Goal: Information Seeking & Learning: Find specific fact

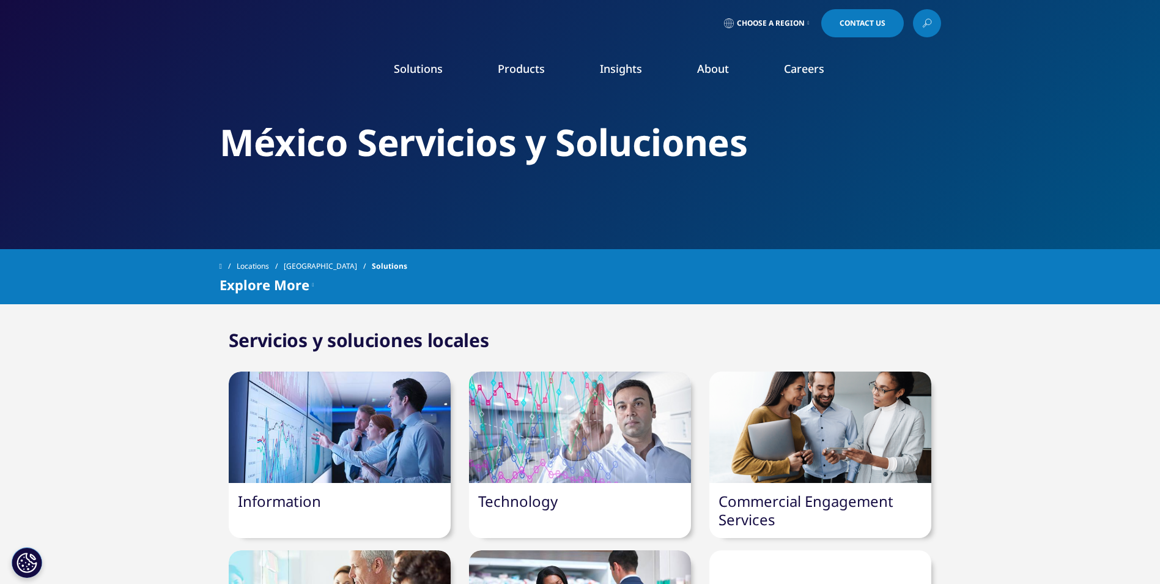
click at [810, 23] on icon at bounding box center [809, 23] width 2 height 5
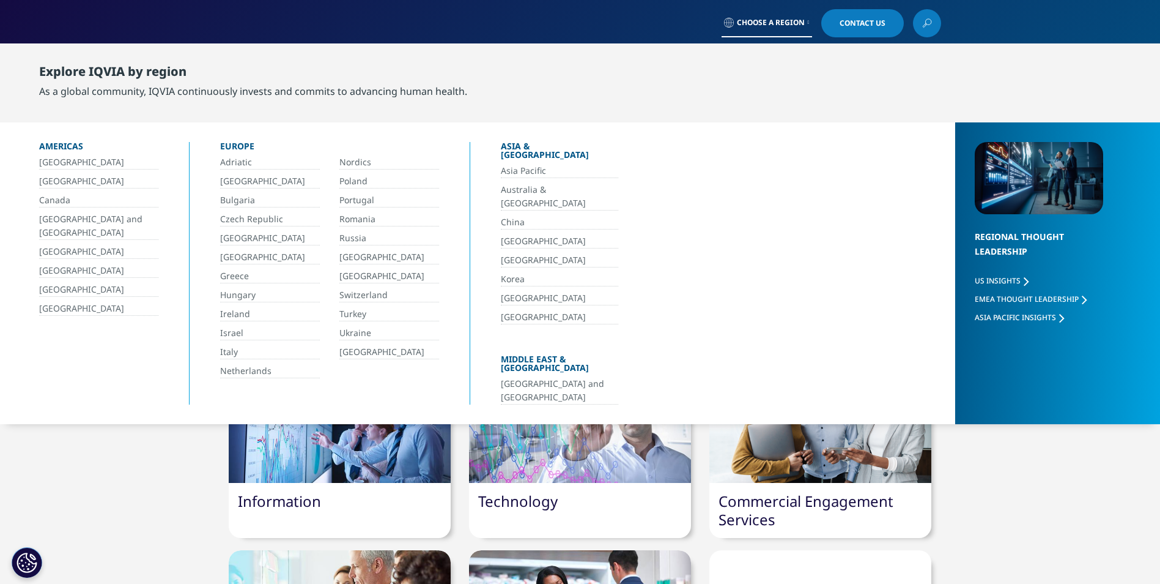
click at [54, 289] on link "[GEOGRAPHIC_DATA]" at bounding box center [98, 290] width 119 height 14
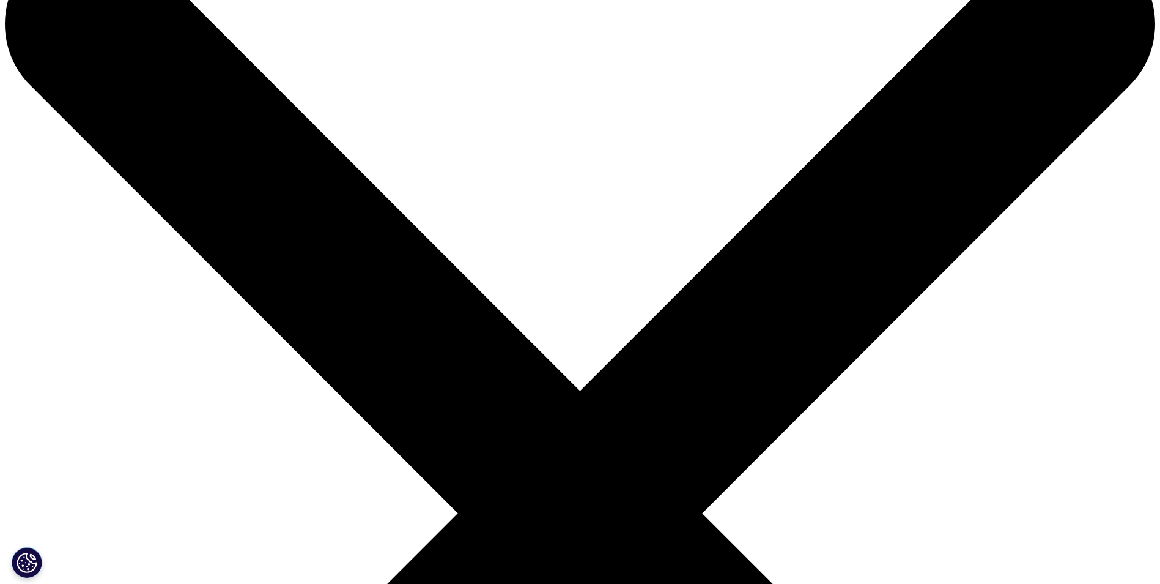
scroll to position [81, 0]
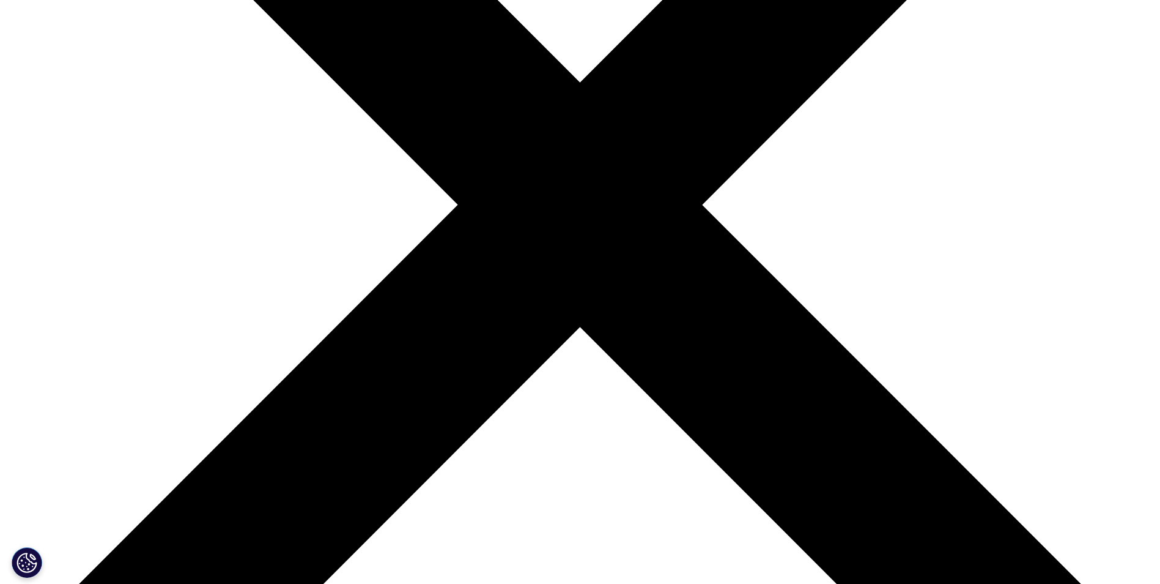
scroll to position [448, 0]
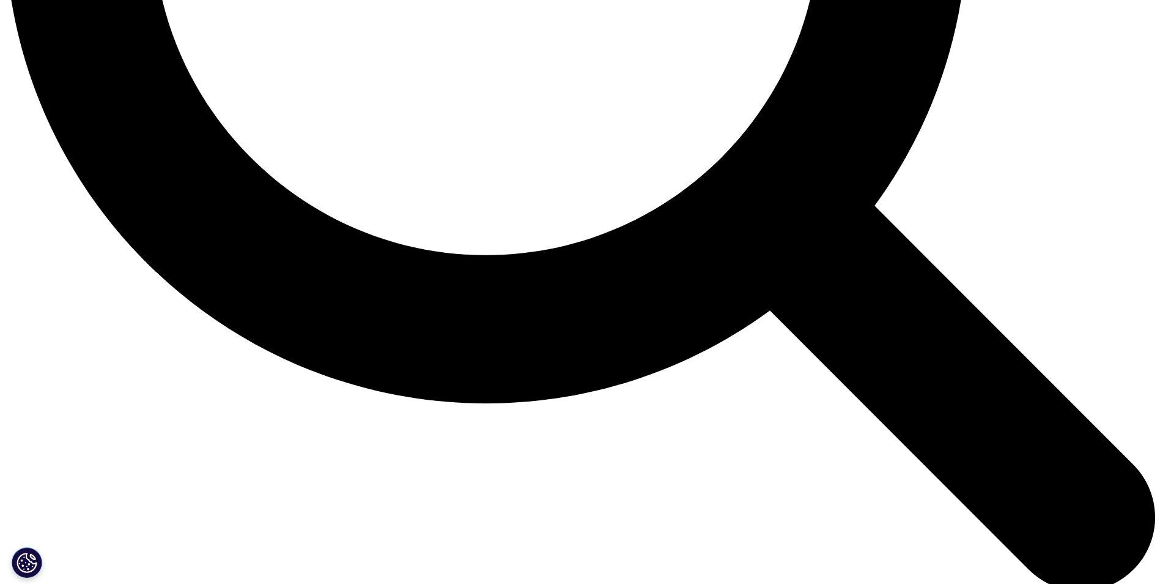
scroll to position [1754, 0]
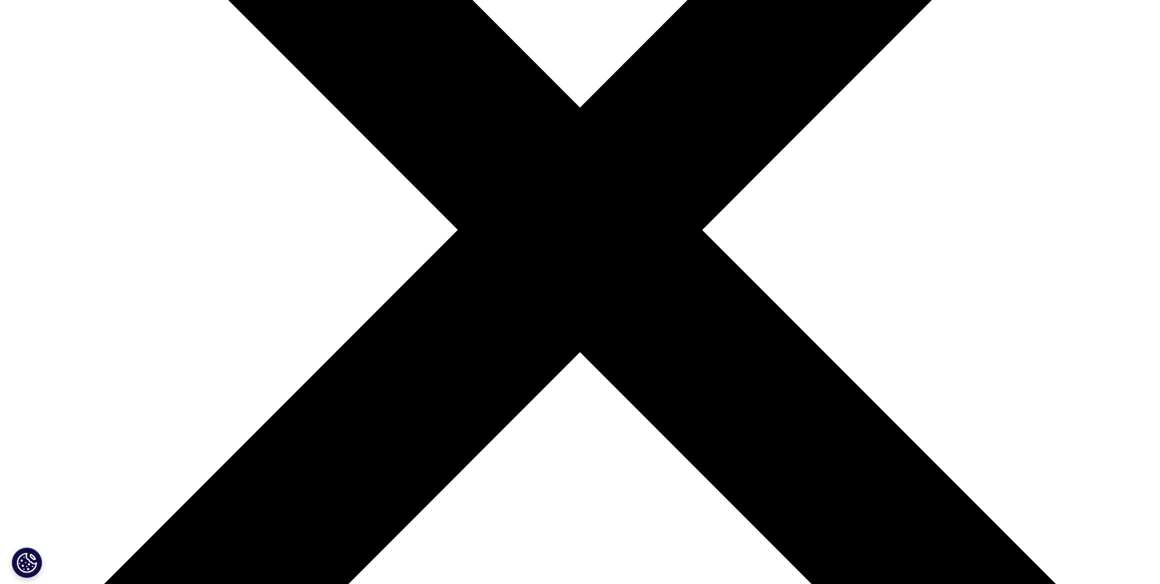
scroll to position [367, 0]
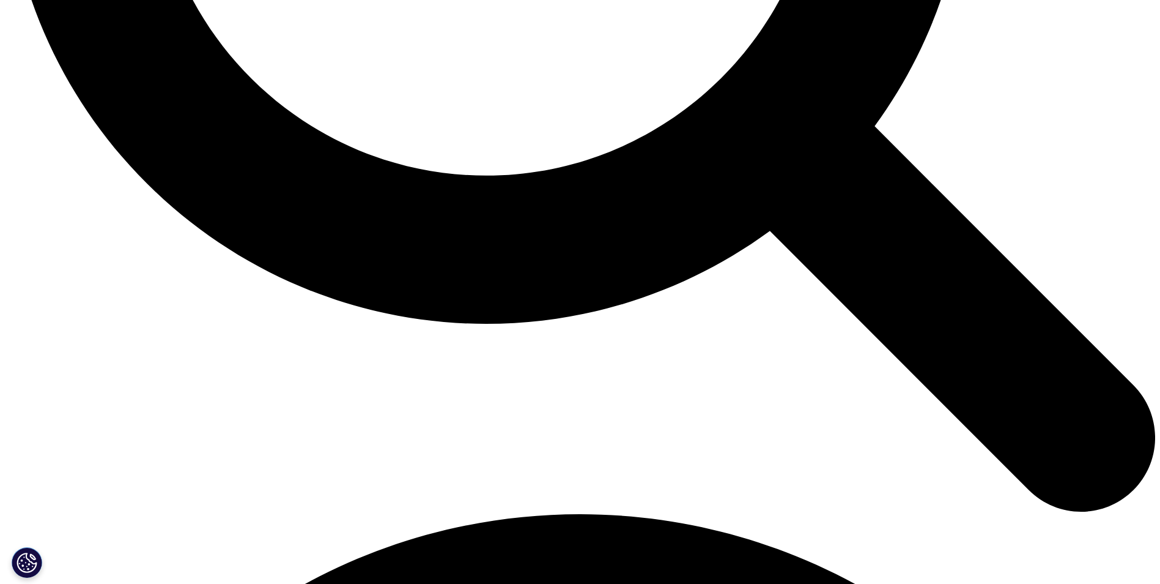
scroll to position [1811, 0]
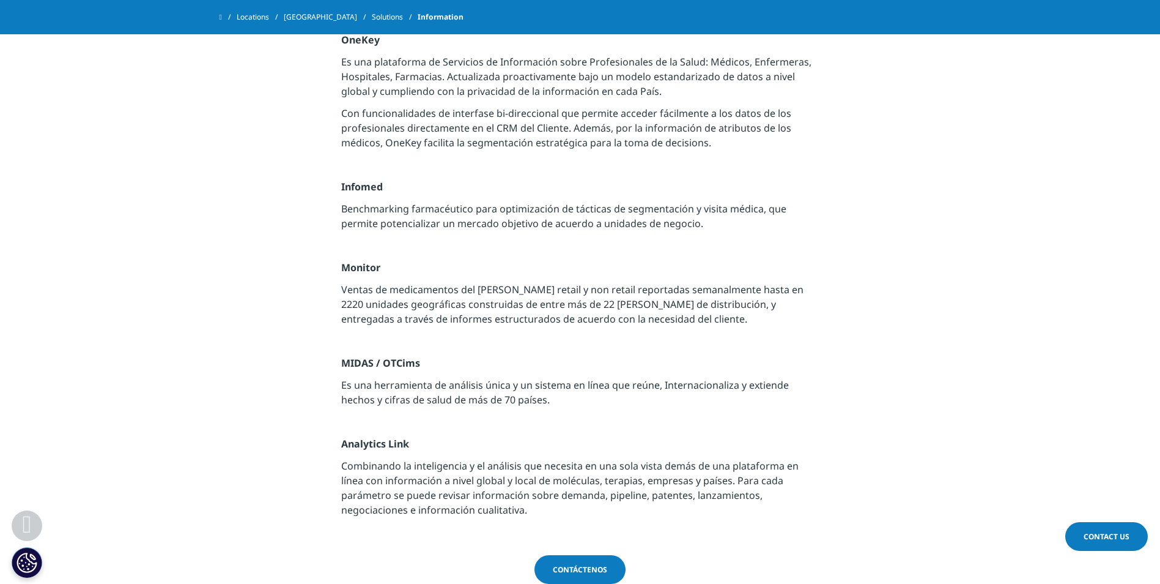
scroll to position [1407, 0]
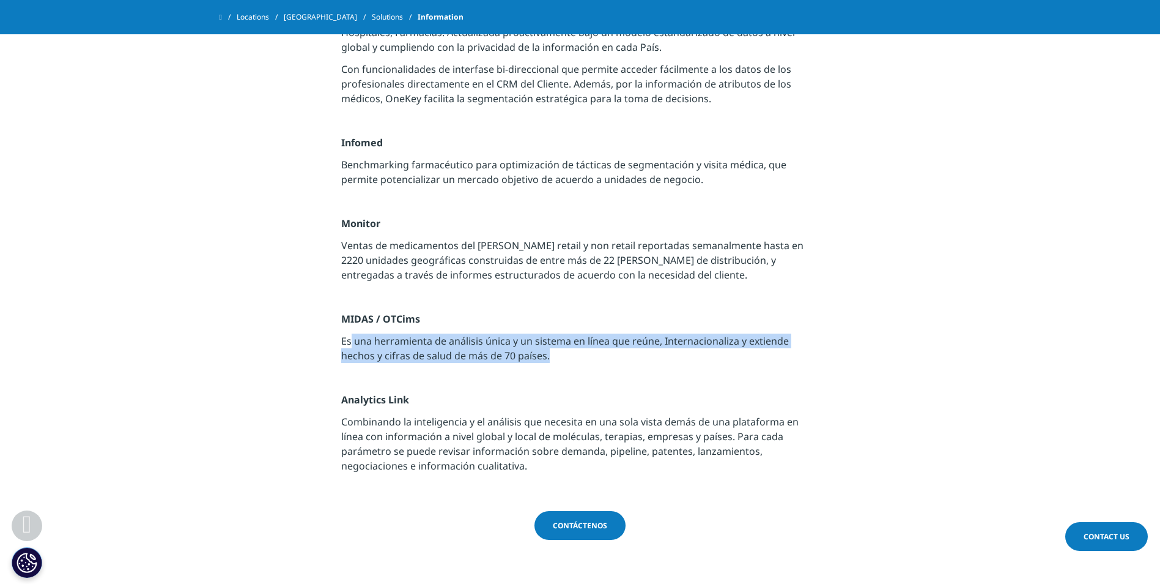
drag, startPoint x: 359, startPoint y: 324, endPoint x: 814, endPoint y: 344, distance: 455.5
click at [814, 344] on p "Es una herramienta de análisis única y un sistema en línea que reúne, Internaci…" at bounding box center [580, 351] width 478 height 37
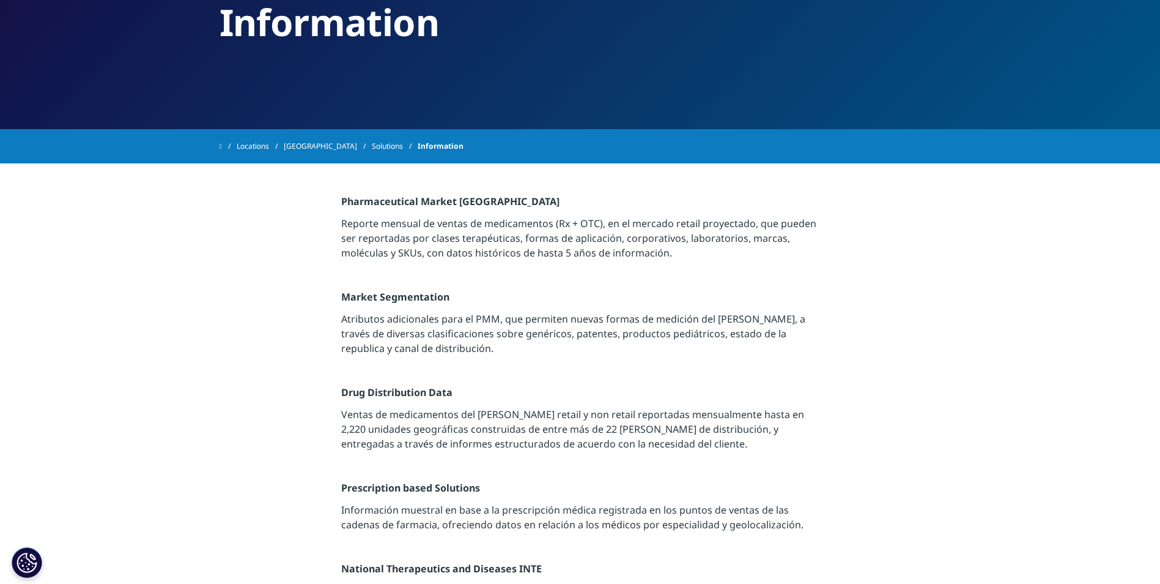
scroll to position [0, 0]
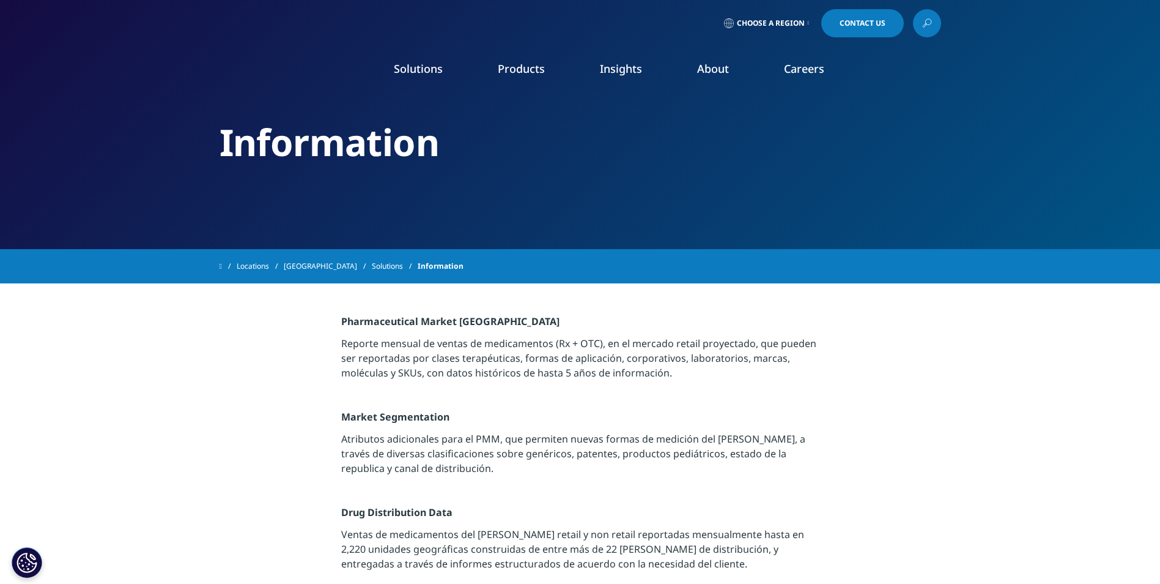
click at [925, 27] on icon at bounding box center [927, 23] width 10 height 16
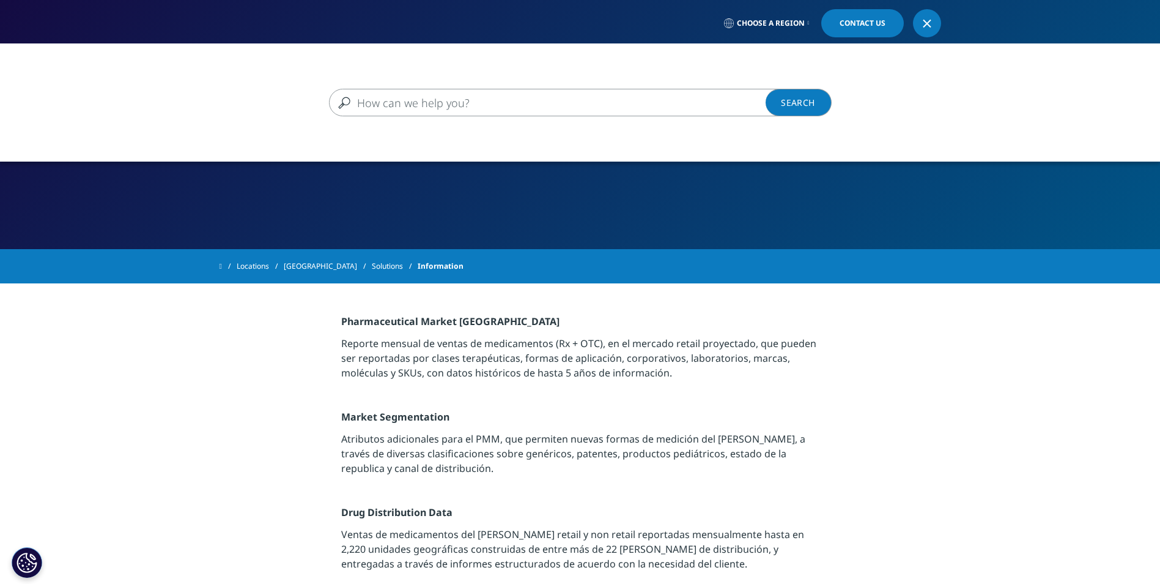
click at [656, 108] on input "Buscar" at bounding box center [562, 103] width 467 height 28
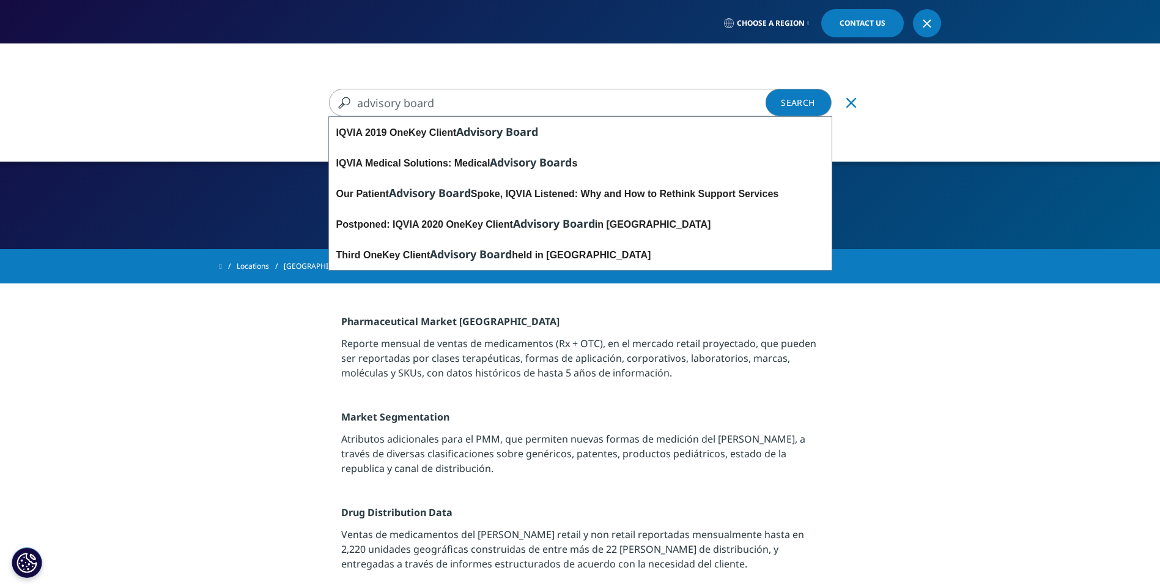
type input "advisory board"
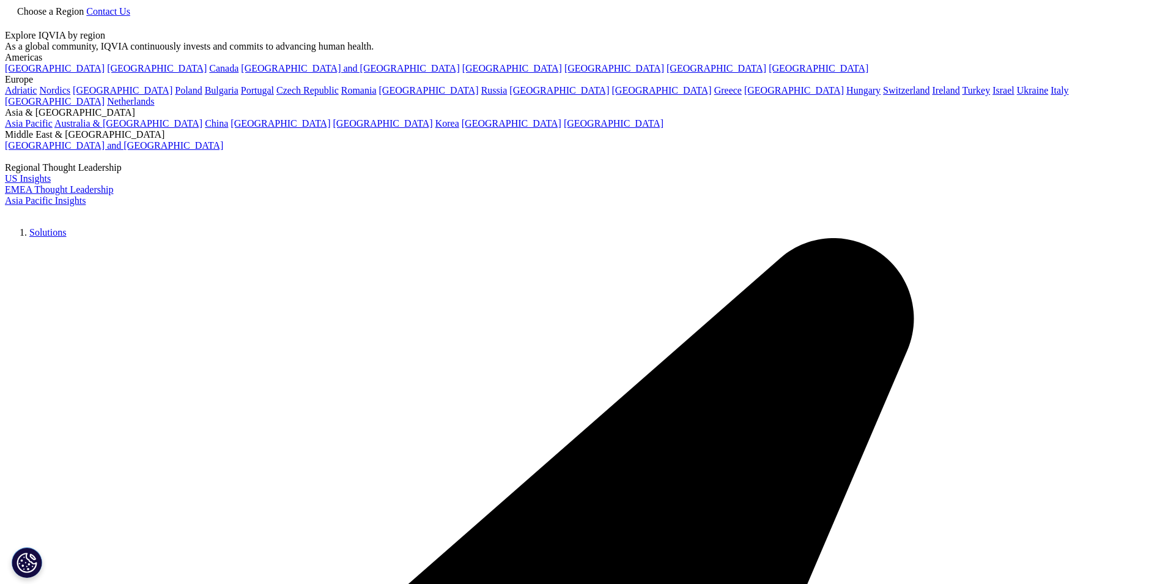
type input "advisory board"
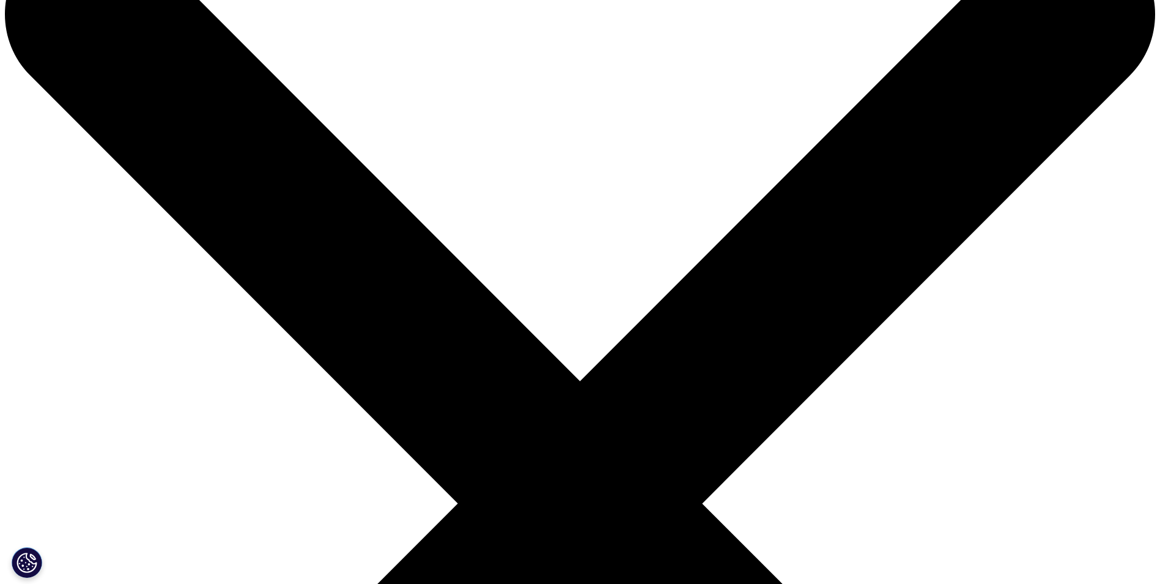
scroll to position [102, 0]
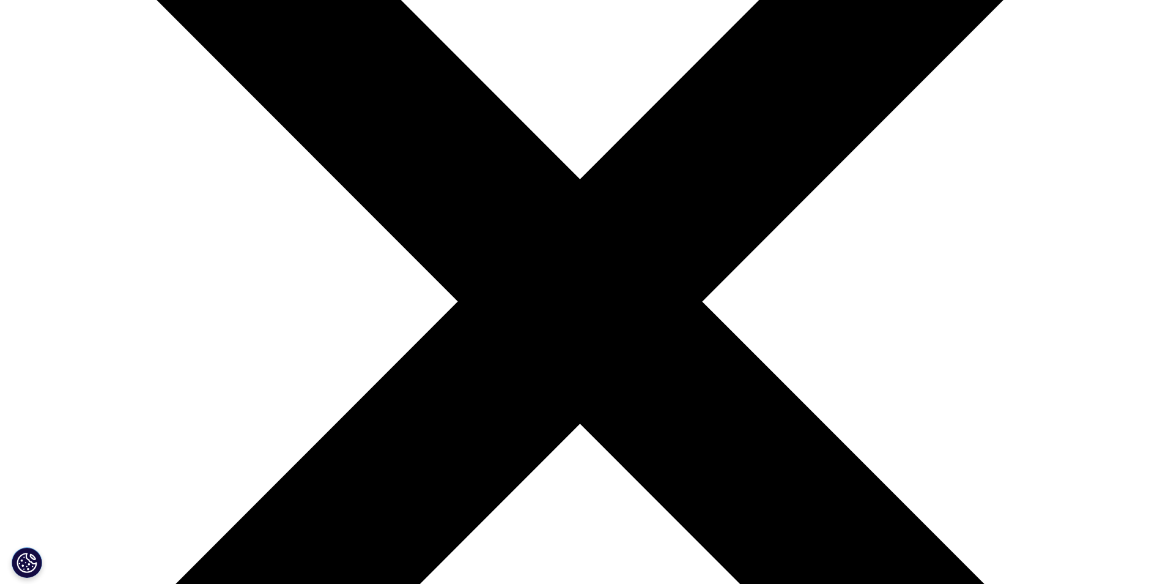
scroll to position [347, 0]
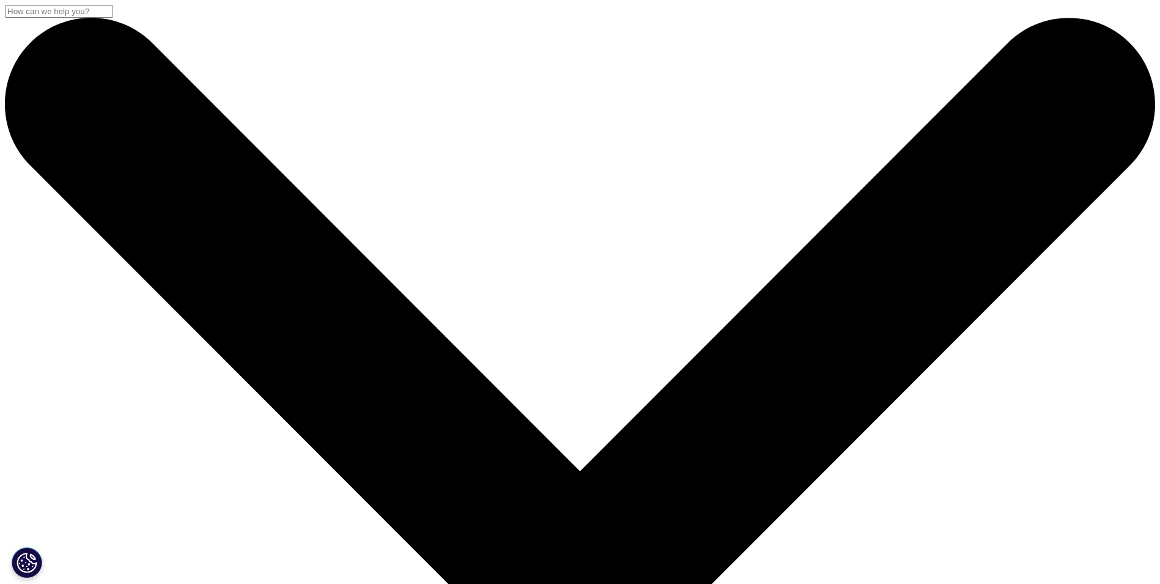
scroll to position [258, 722]
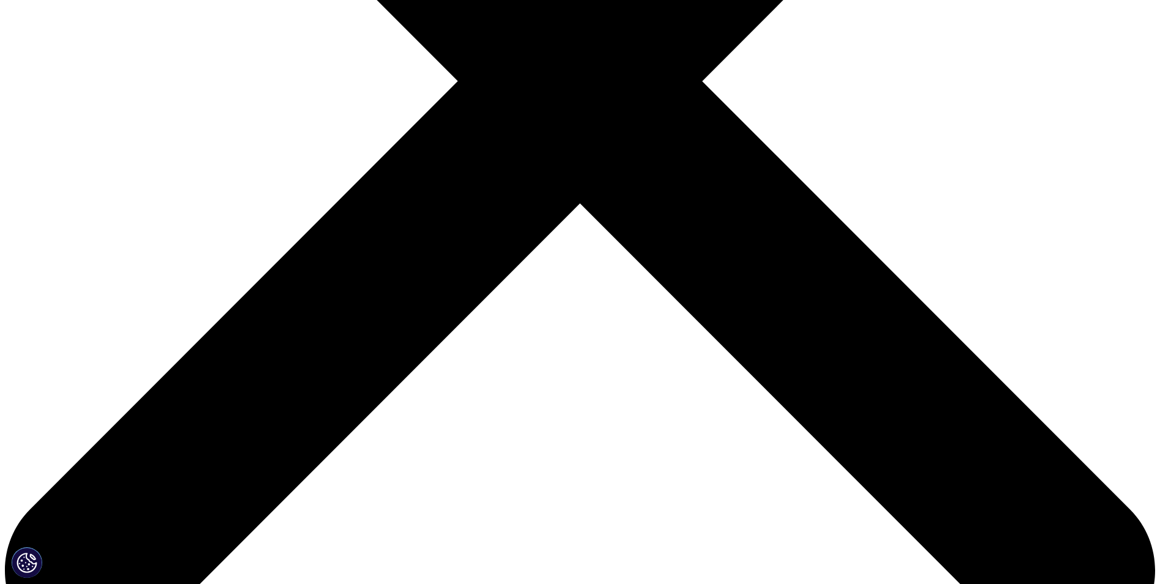
scroll to position [551, 0]
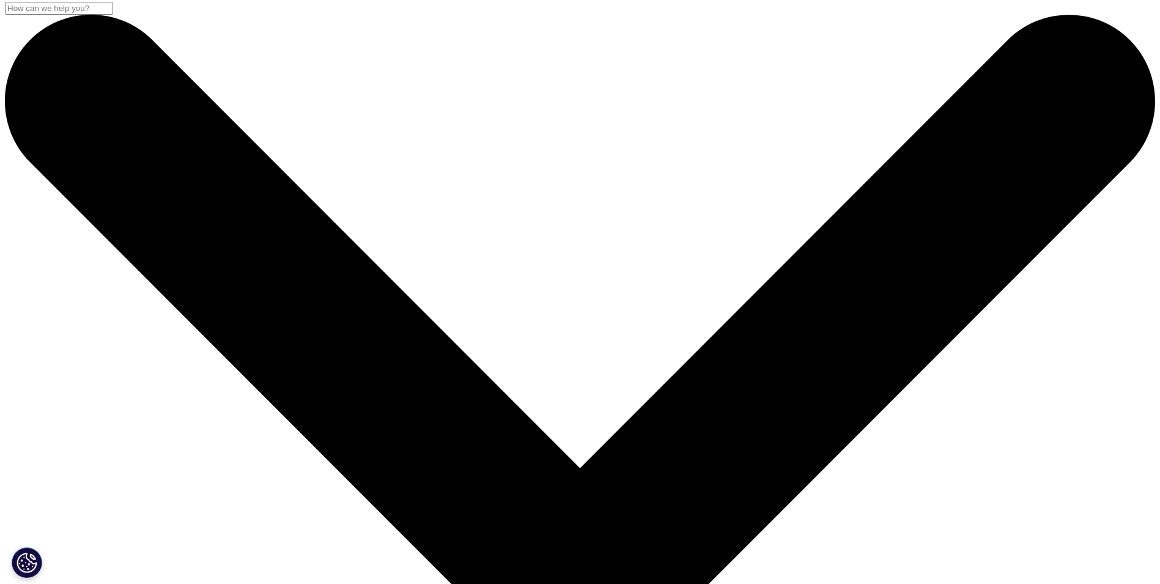
scroll to position [0, 0]
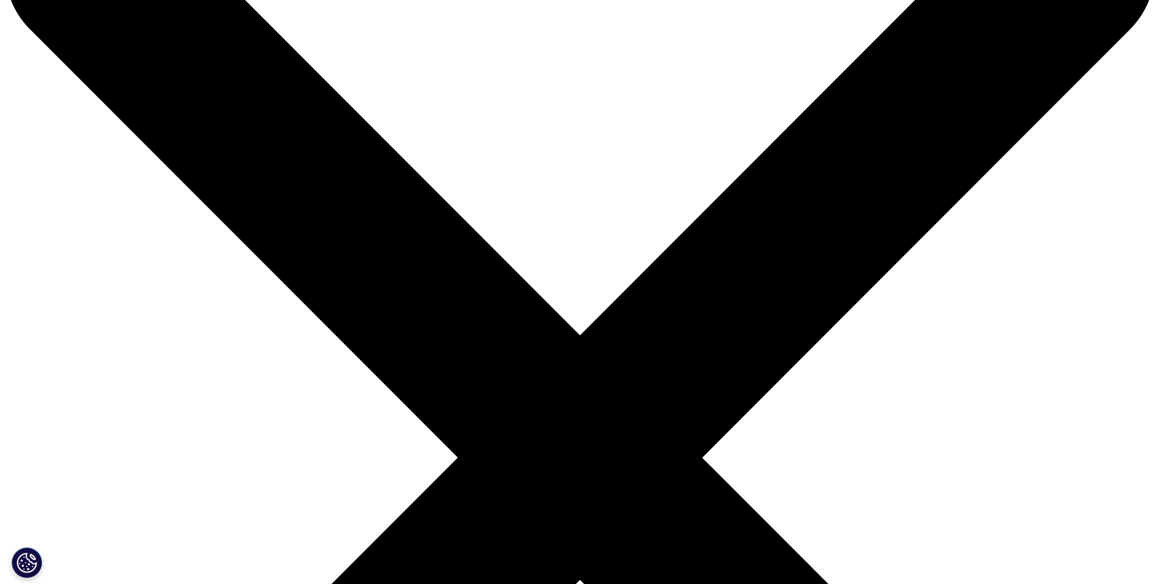
scroll to position [29, 0]
